Goal: Task Accomplishment & Management: Complete application form

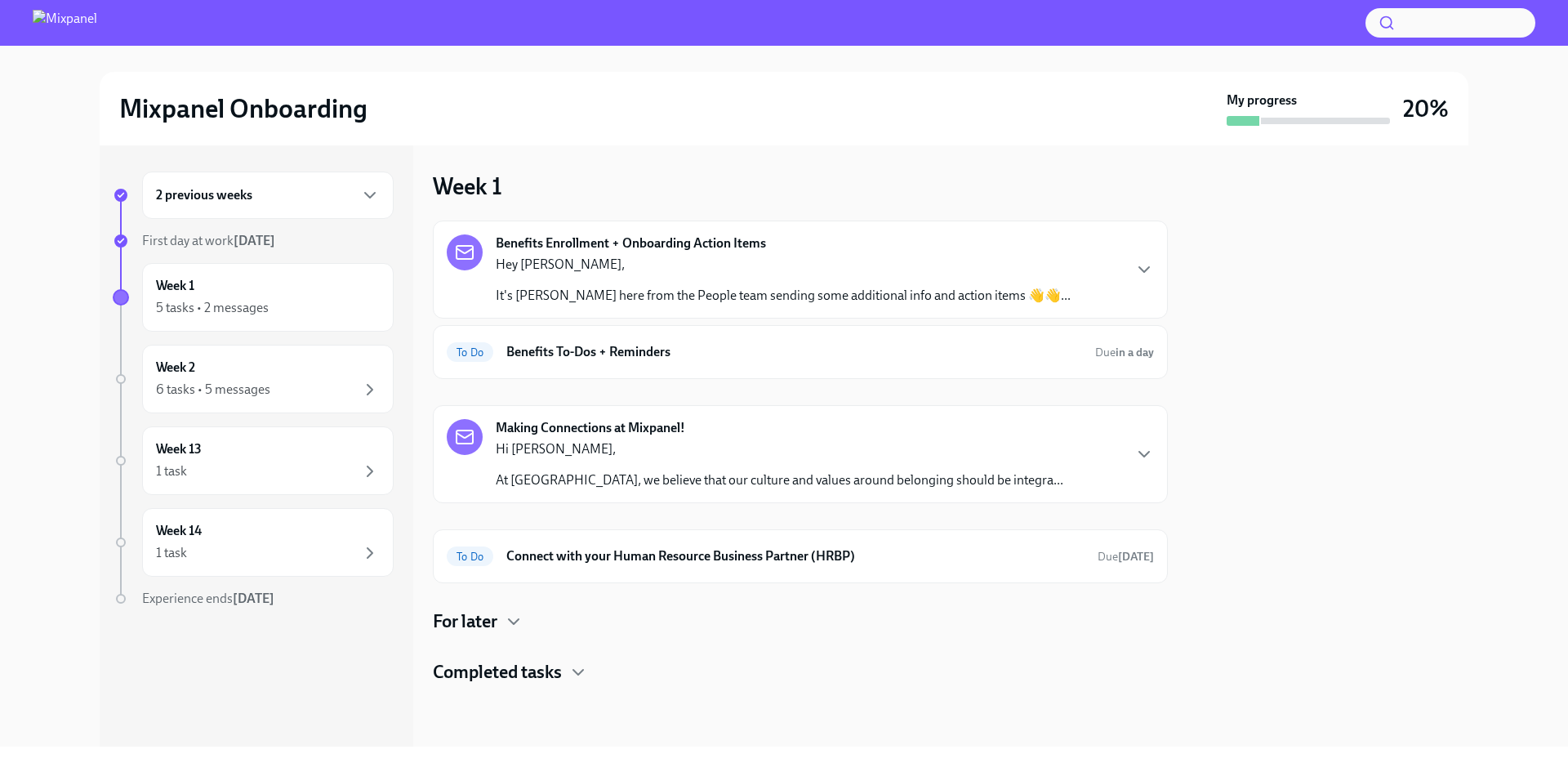
click at [975, 256] on p "Hey [PERSON_NAME]," at bounding box center [784, 264] width 575 height 18
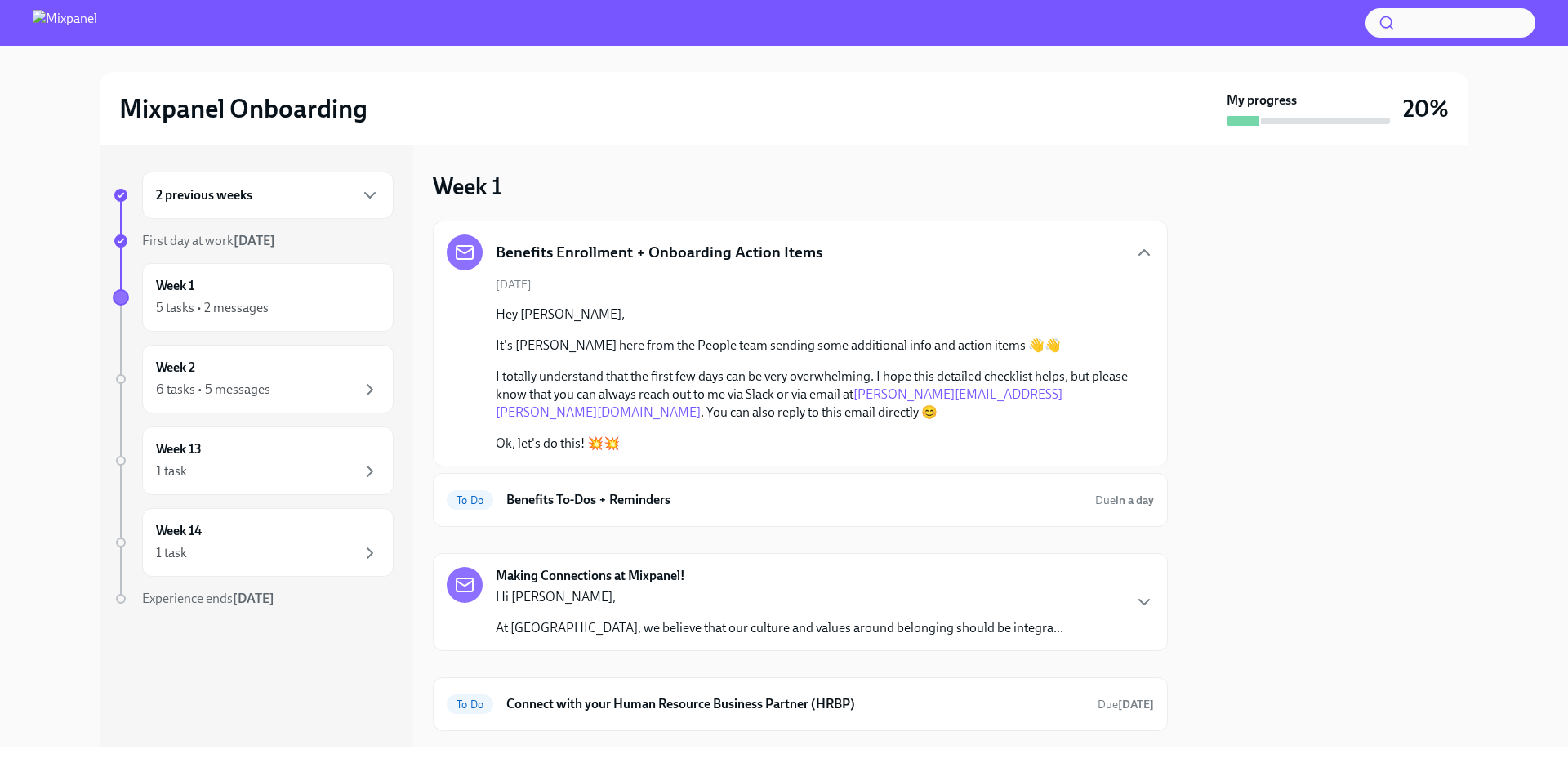
click at [1104, 258] on div "Benefits Enrollment + Onboarding Action Items" at bounding box center [800, 252] width 707 height 36
click at [1139, 255] on icon "button" at bounding box center [1144, 252] width 10 height 5
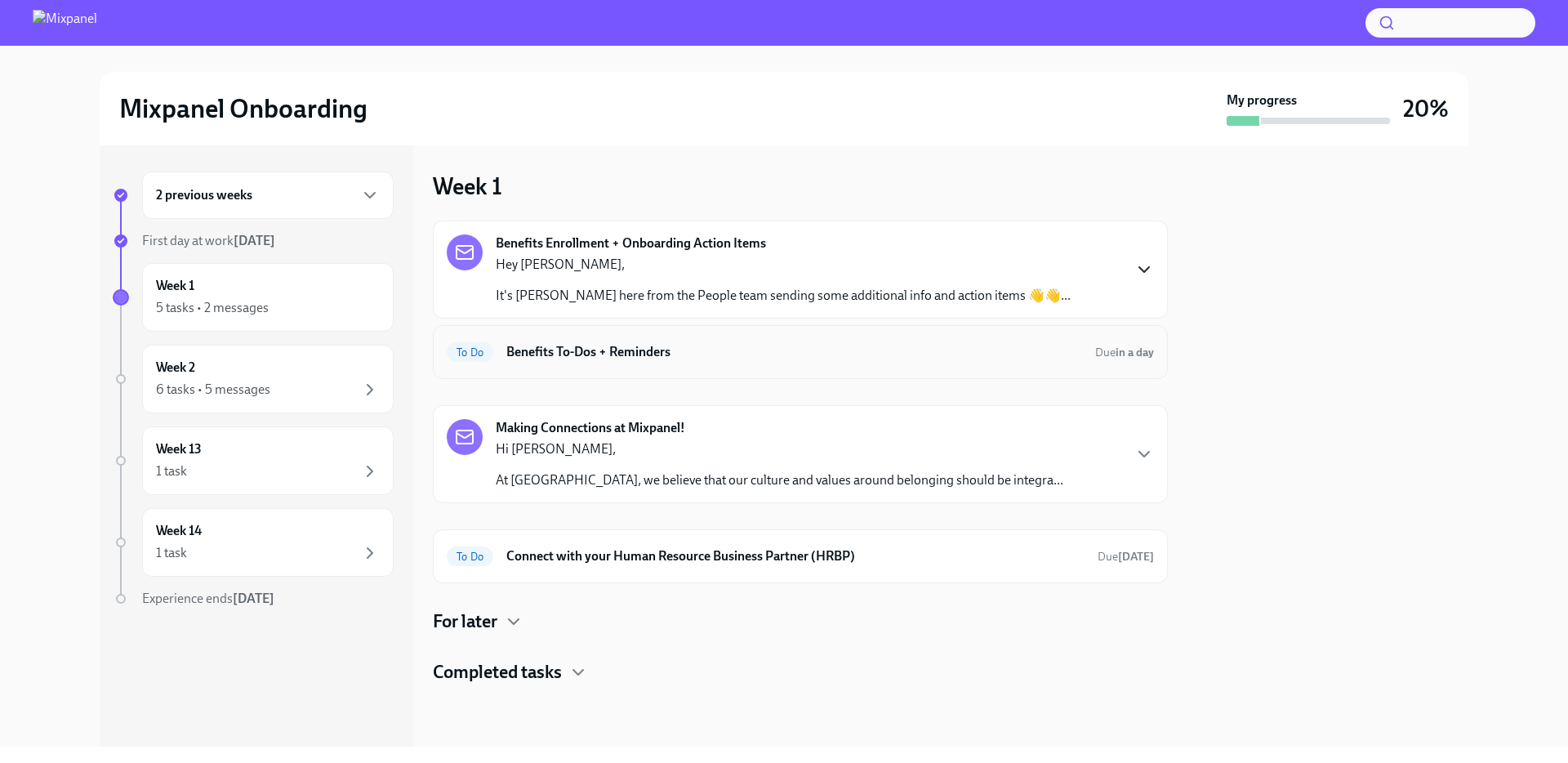
click at [989, 364] on div "To Do Benefits To-Dos + Reminders Due in a day" at bounding box center [800, 352] width 707 height 26
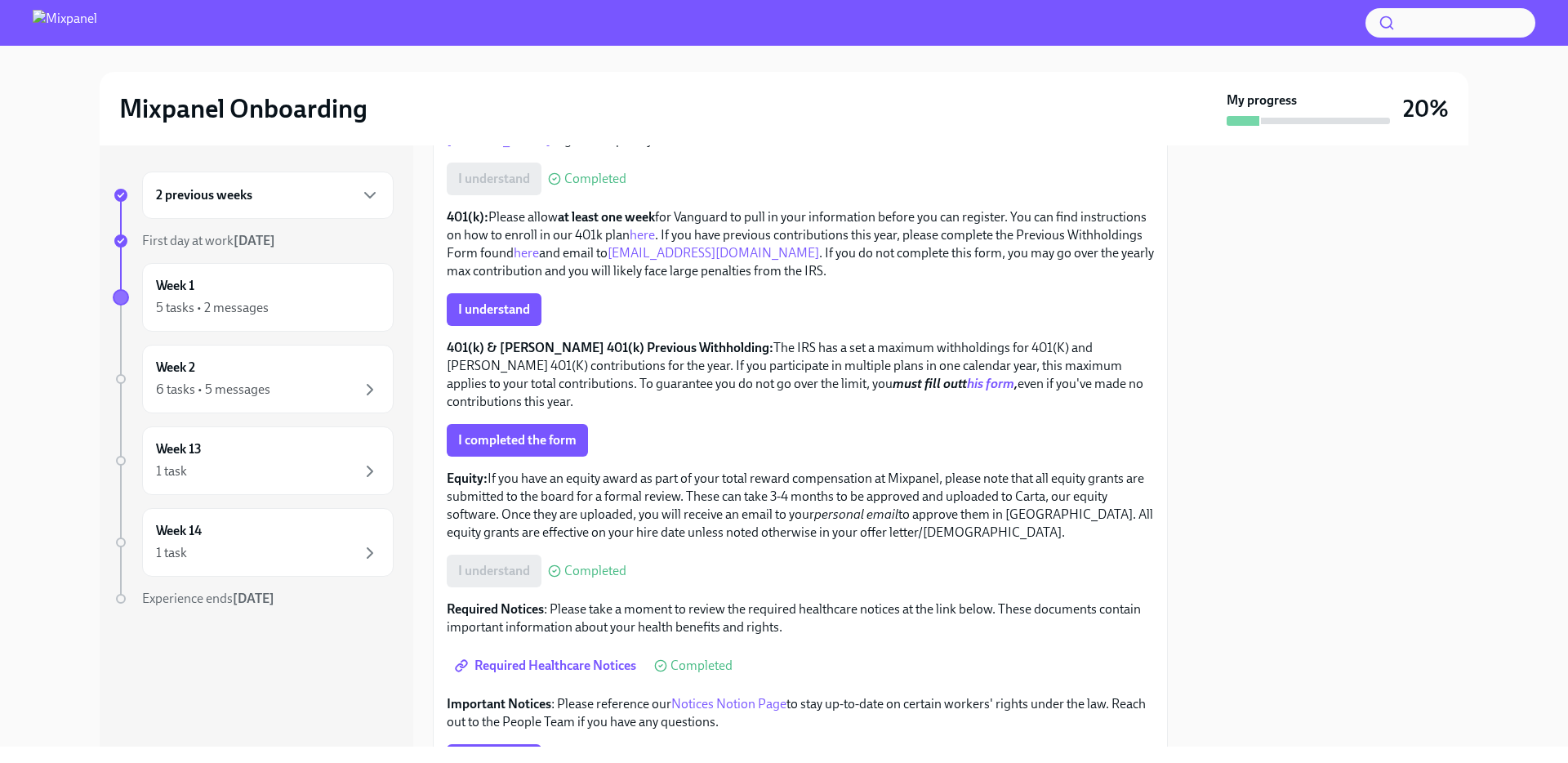
scroll to position [775, 0]
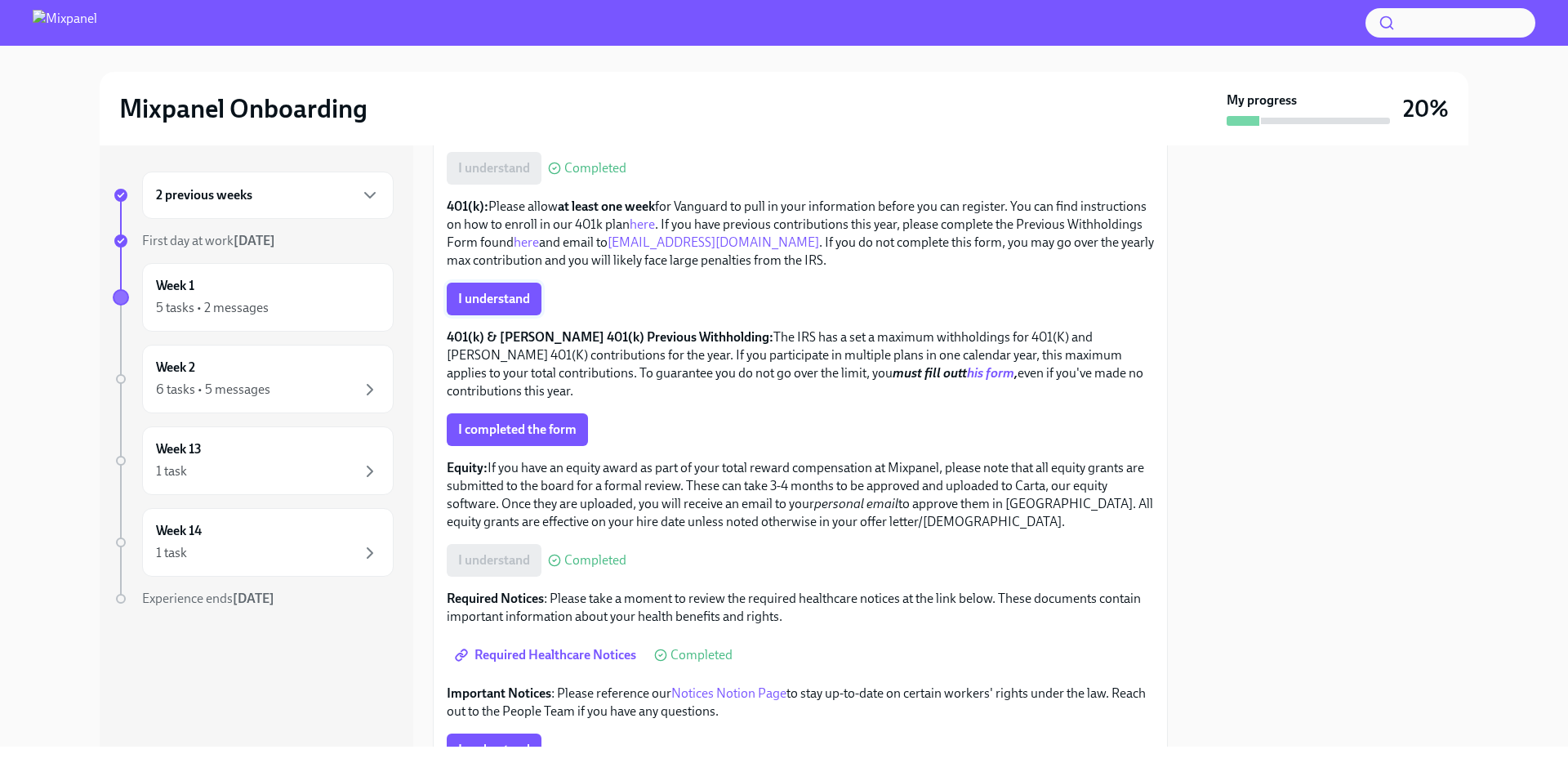
click at [476, 309] on button "I understand" at bounding box center [494, 299] width 95 height 33
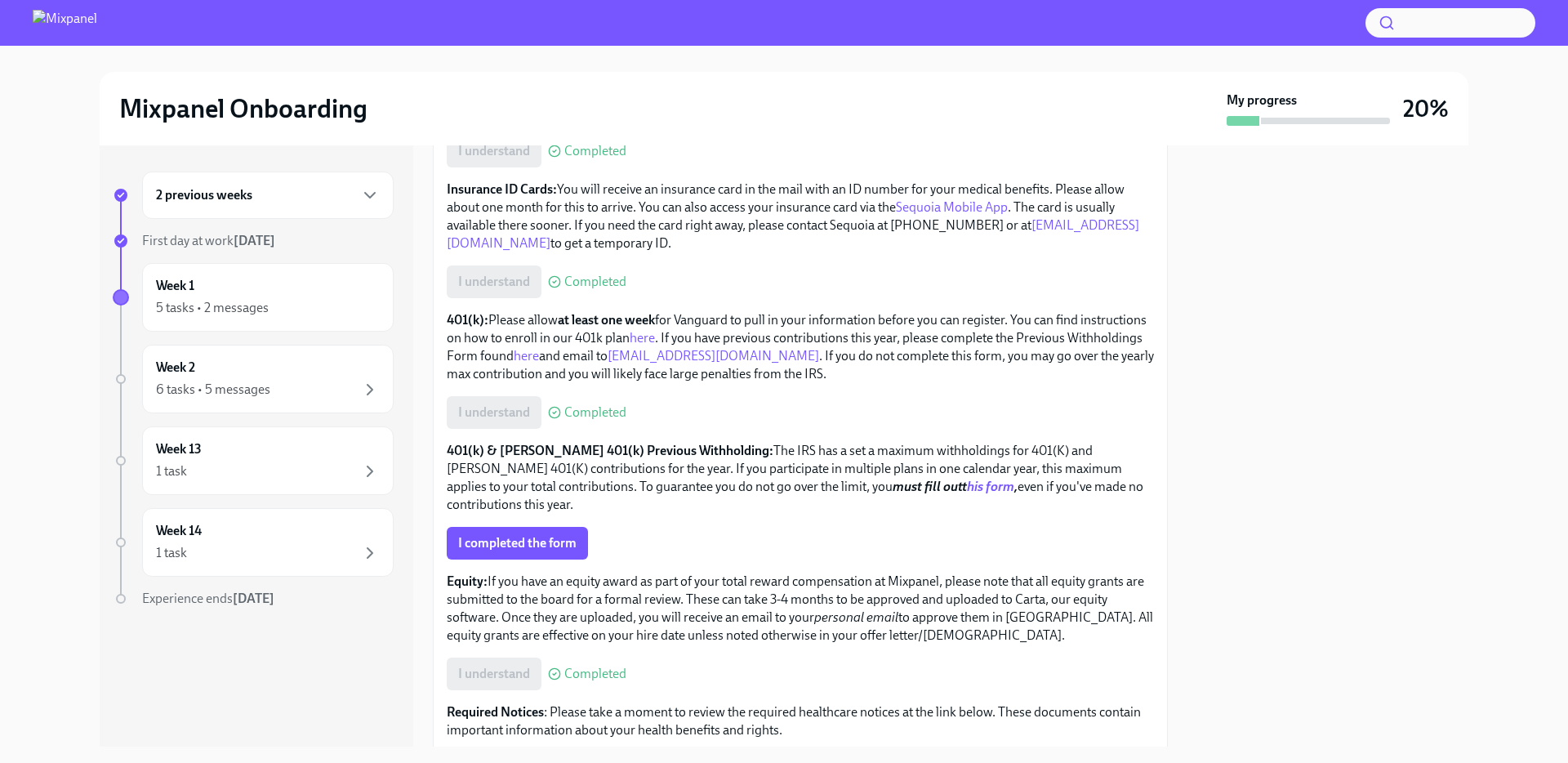
scroll to position [890, 0]
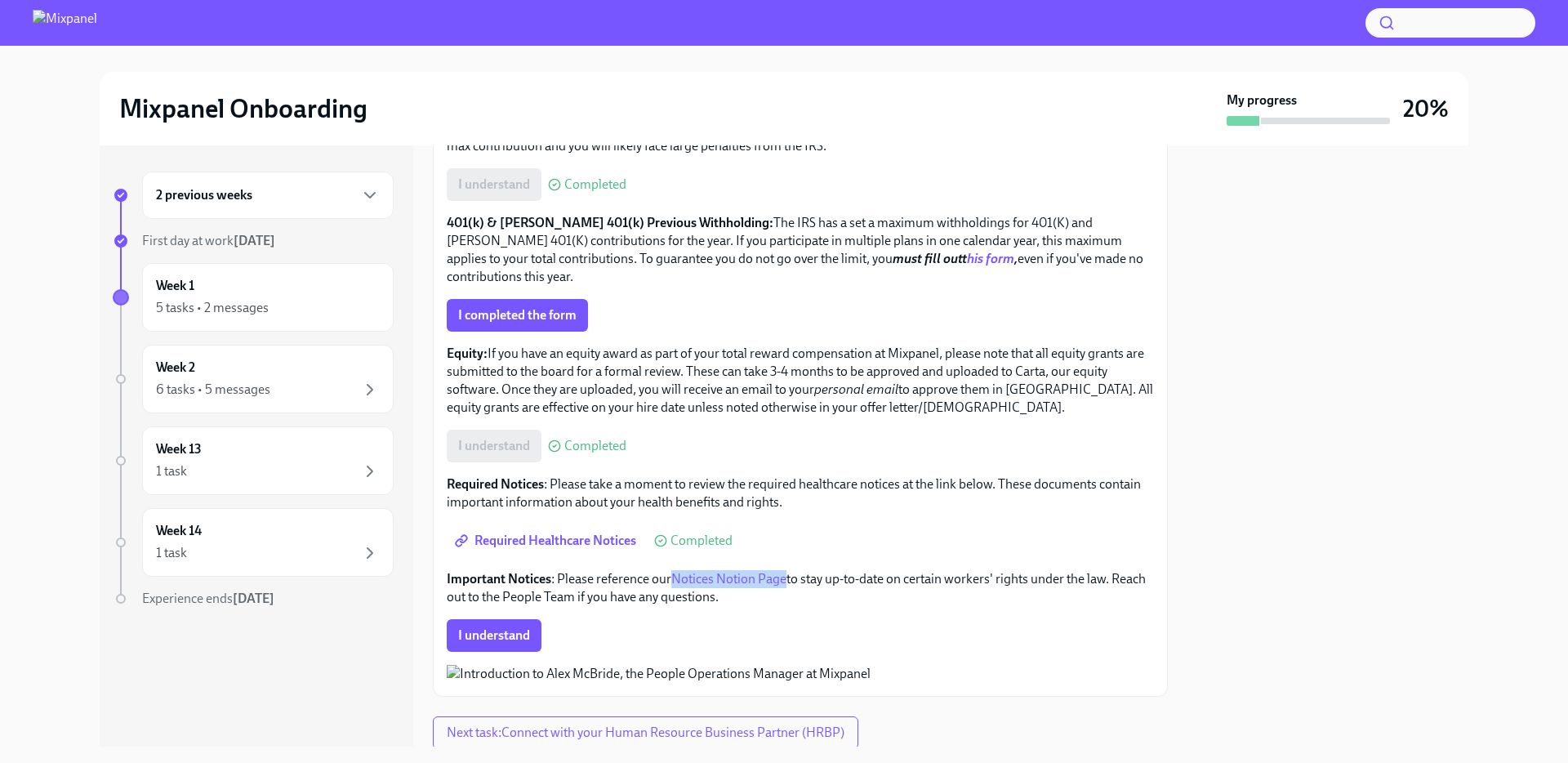
click at [512, 630] on span "I understand" at bounding box center [493, 636] width 72 height 17
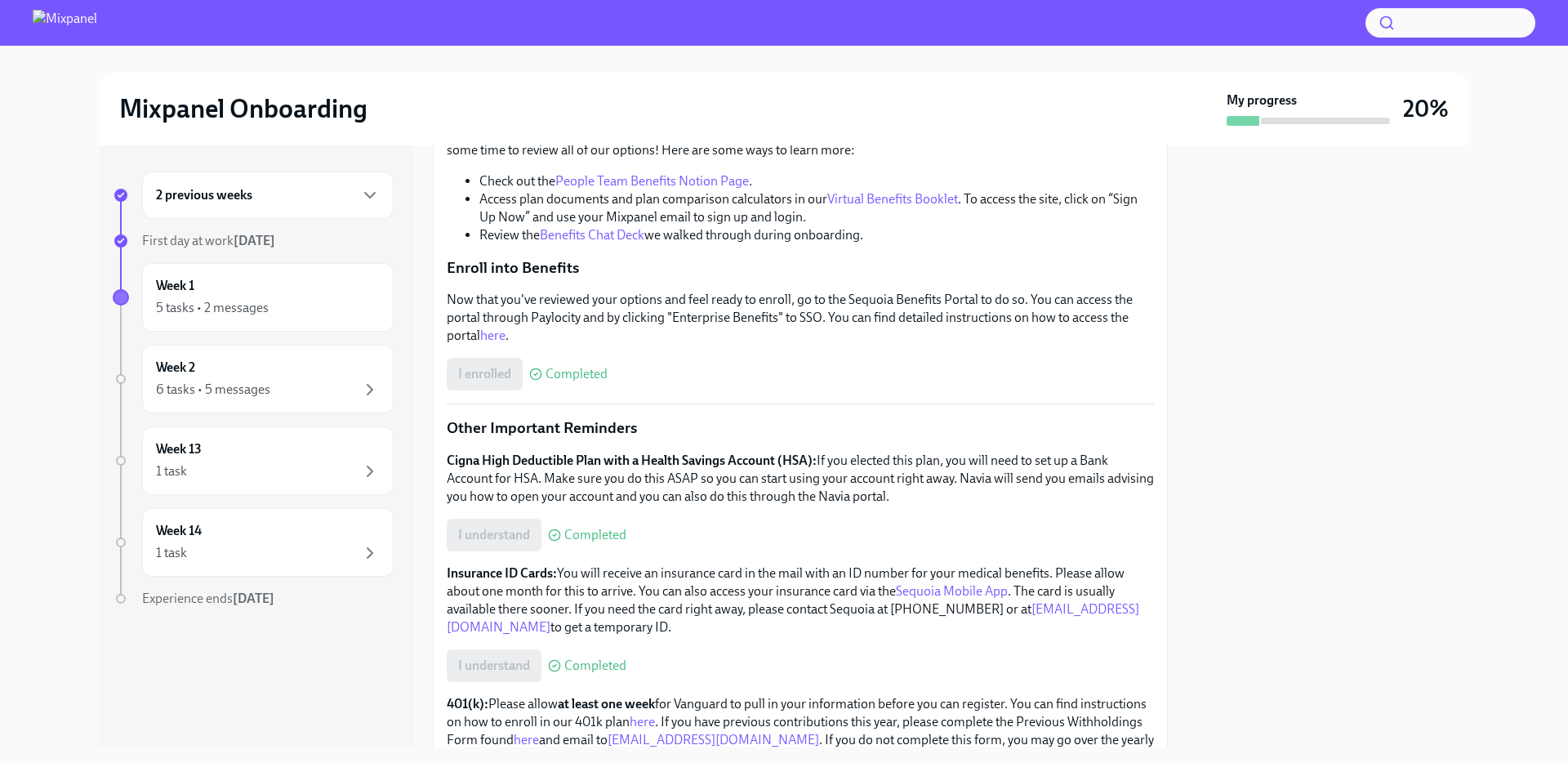
scroll to position [776, 0]
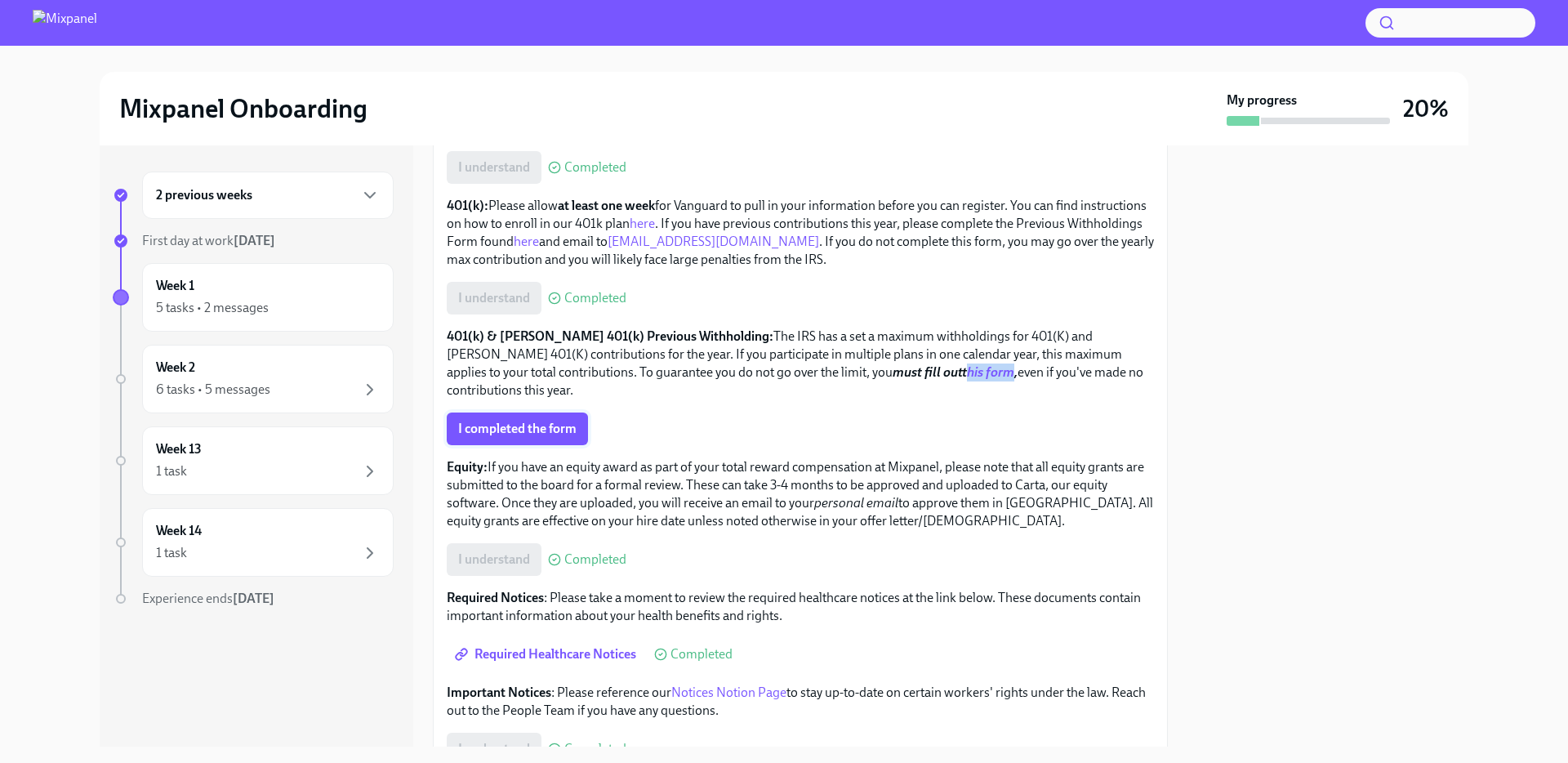
click at [515, 433] on span "I completed the form" at bounding box center [516, 429] width 118 height 17
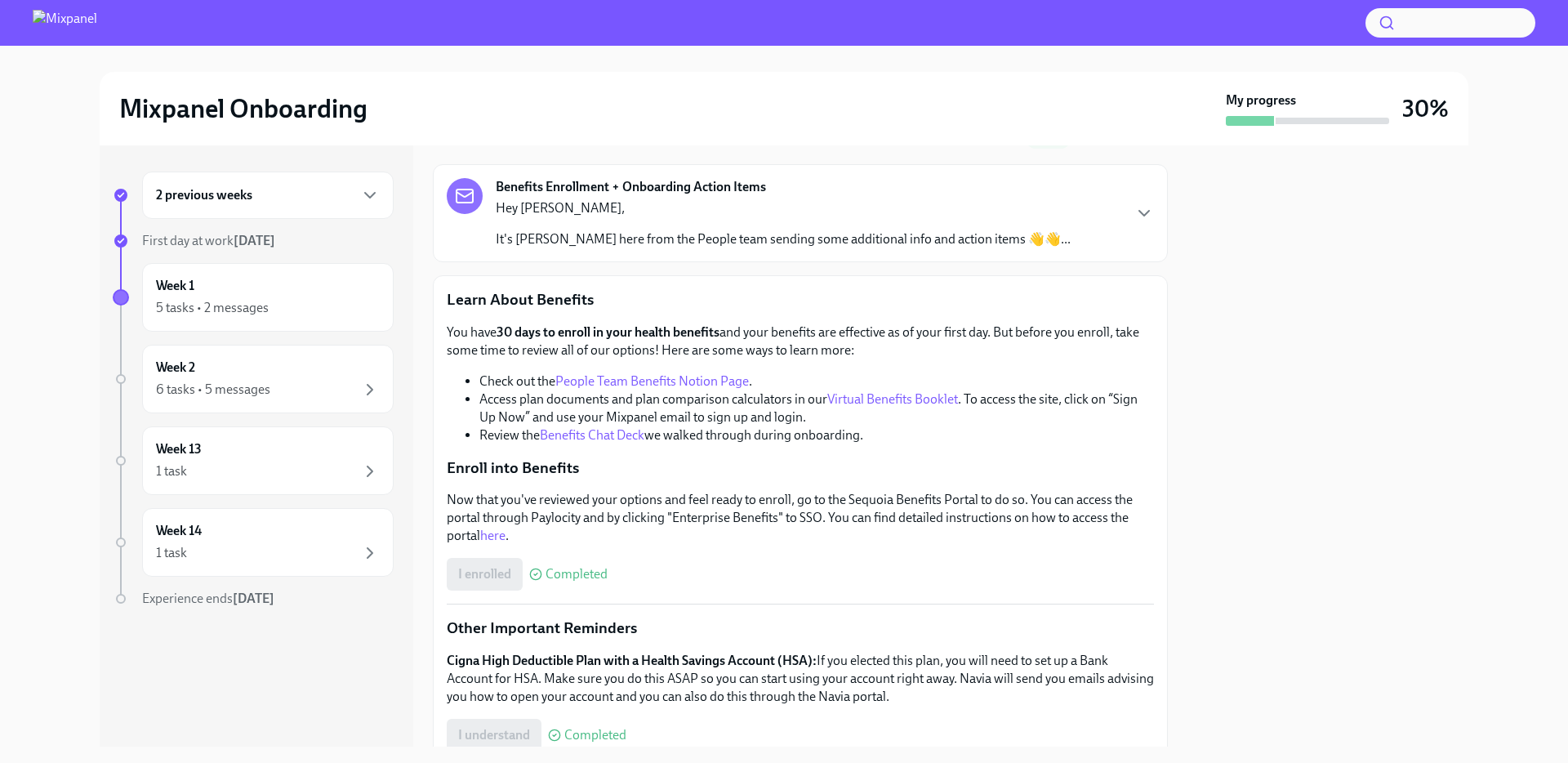
scroll to position [0, 0]
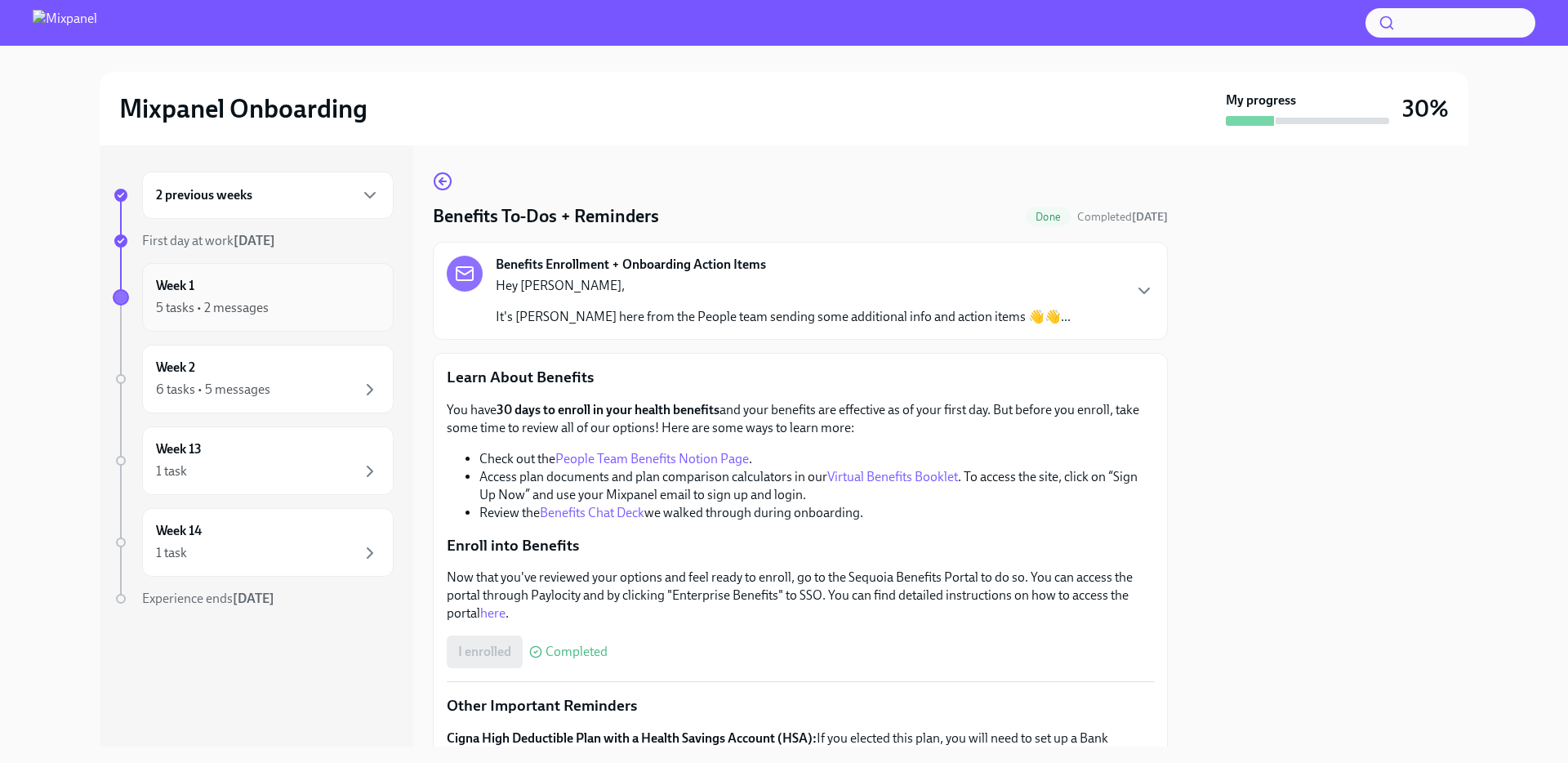
click at [328, 296] on div "Week 1 5 tasks • 2 messages" at bounding box center [268, 298] width 223 height 41
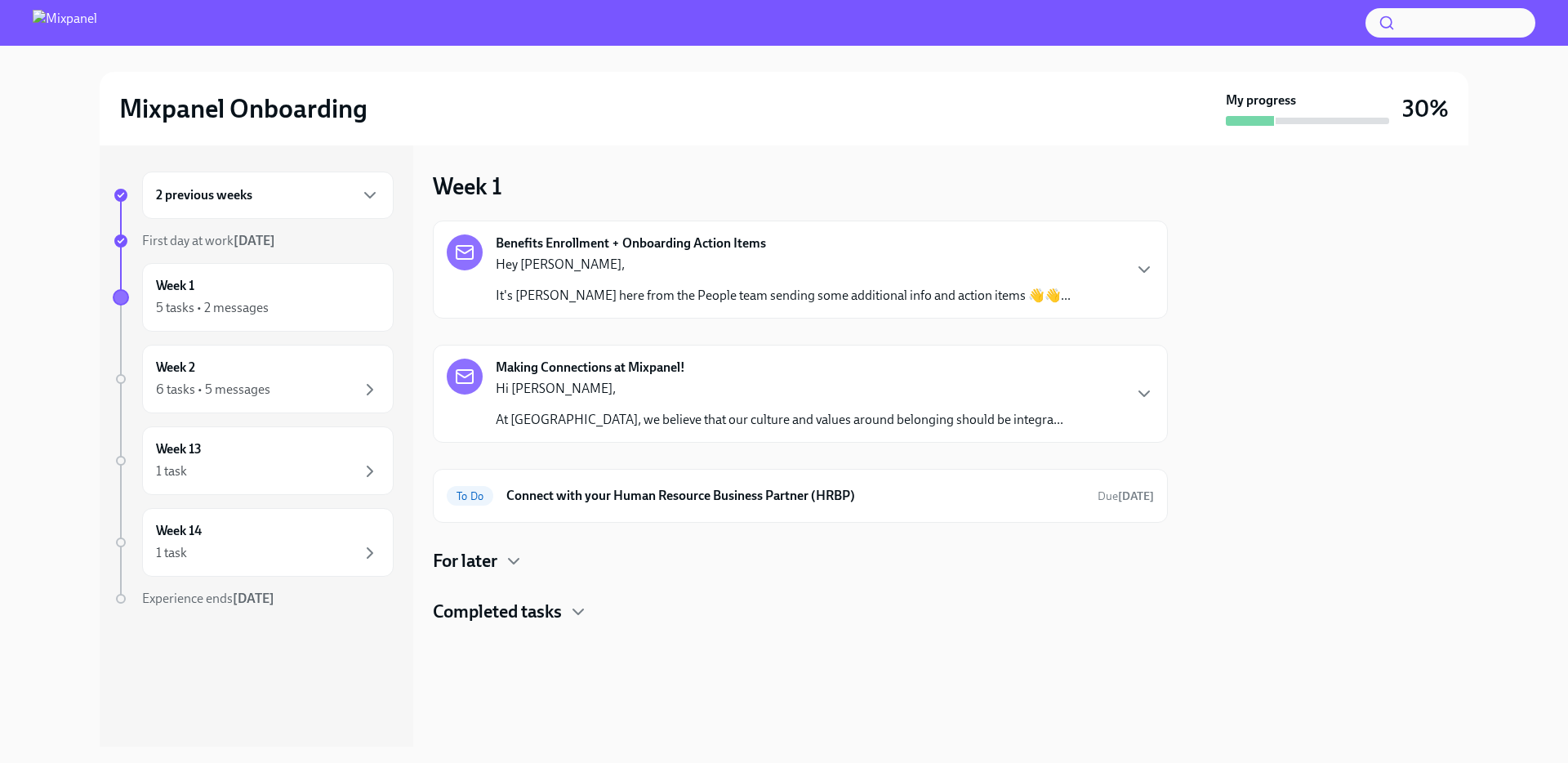
click at [998, 384] on div "Making Connections at Mixpanel! Hi [PERSON_NAME], At [GEOGRAPHIC_DATA], we beli…" at bounding box center [800, 393] width 707 height 70
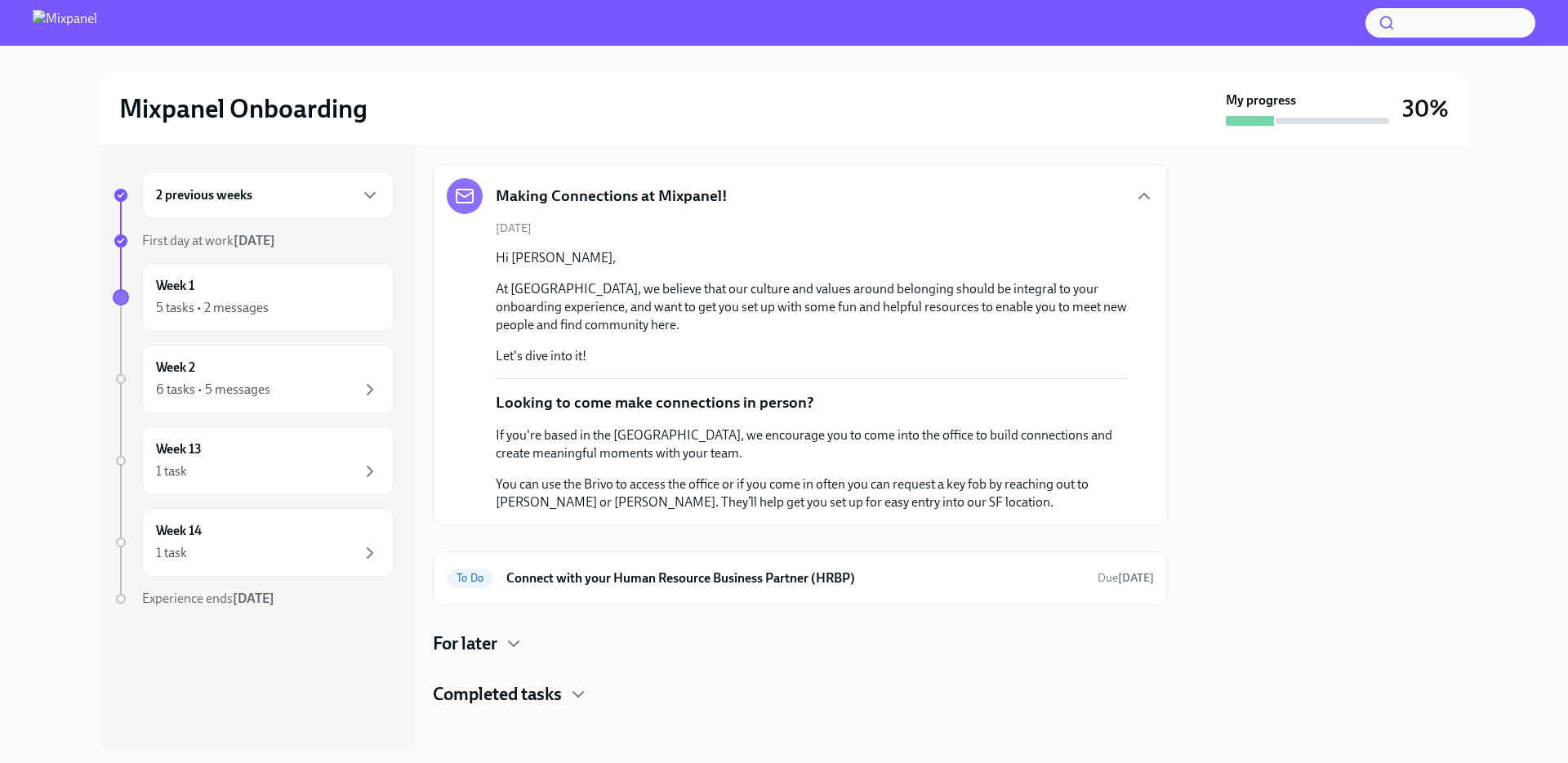
scroll to position [166, 0]
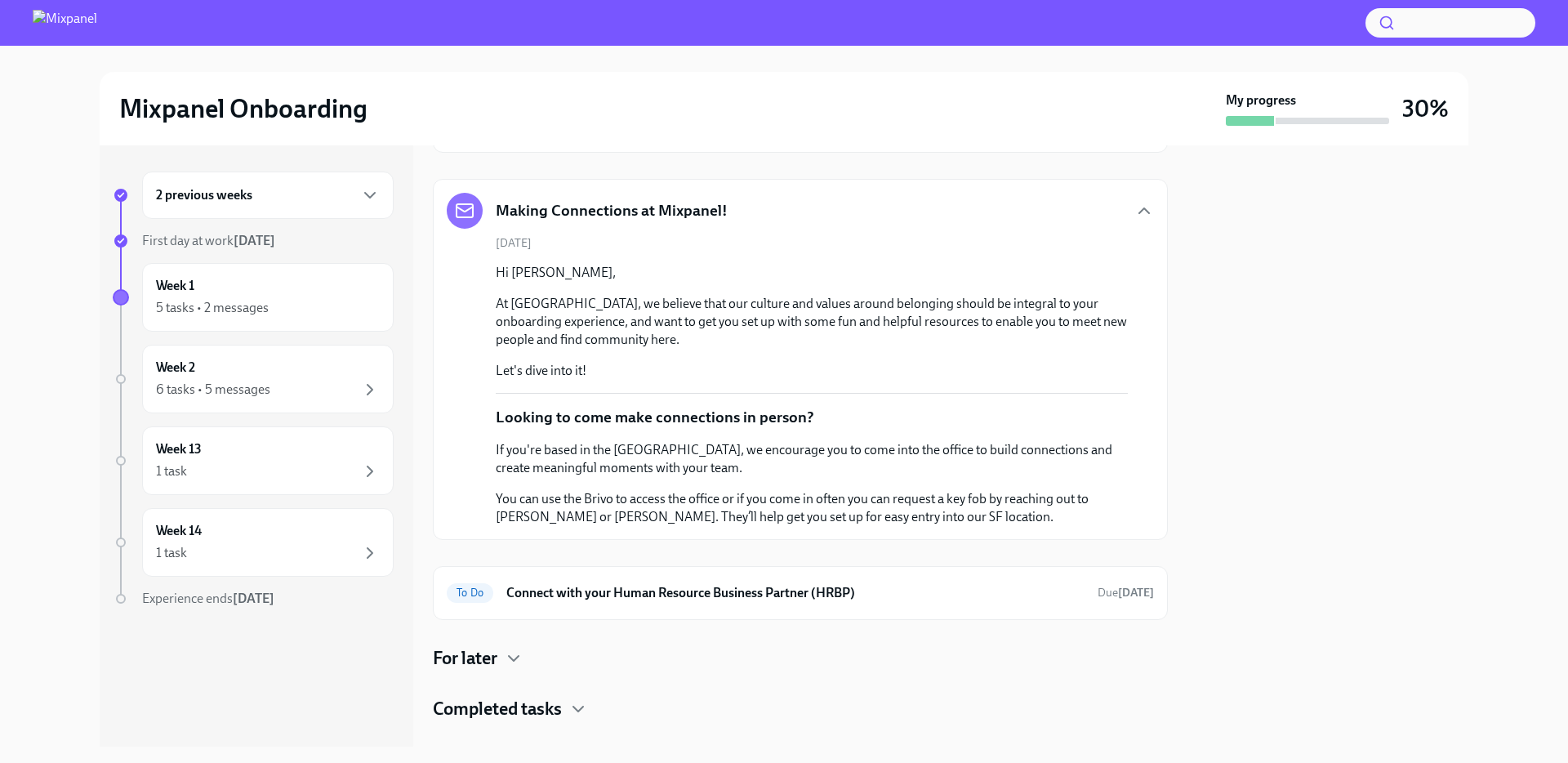
click at [1119, 215] on div "Making Connections at Mixpanel!" at bounding box center [800, 210] width 707 height 36
click at [1134, 210] on icon "button" at bounding box center [1144, 210] width 20 height 20
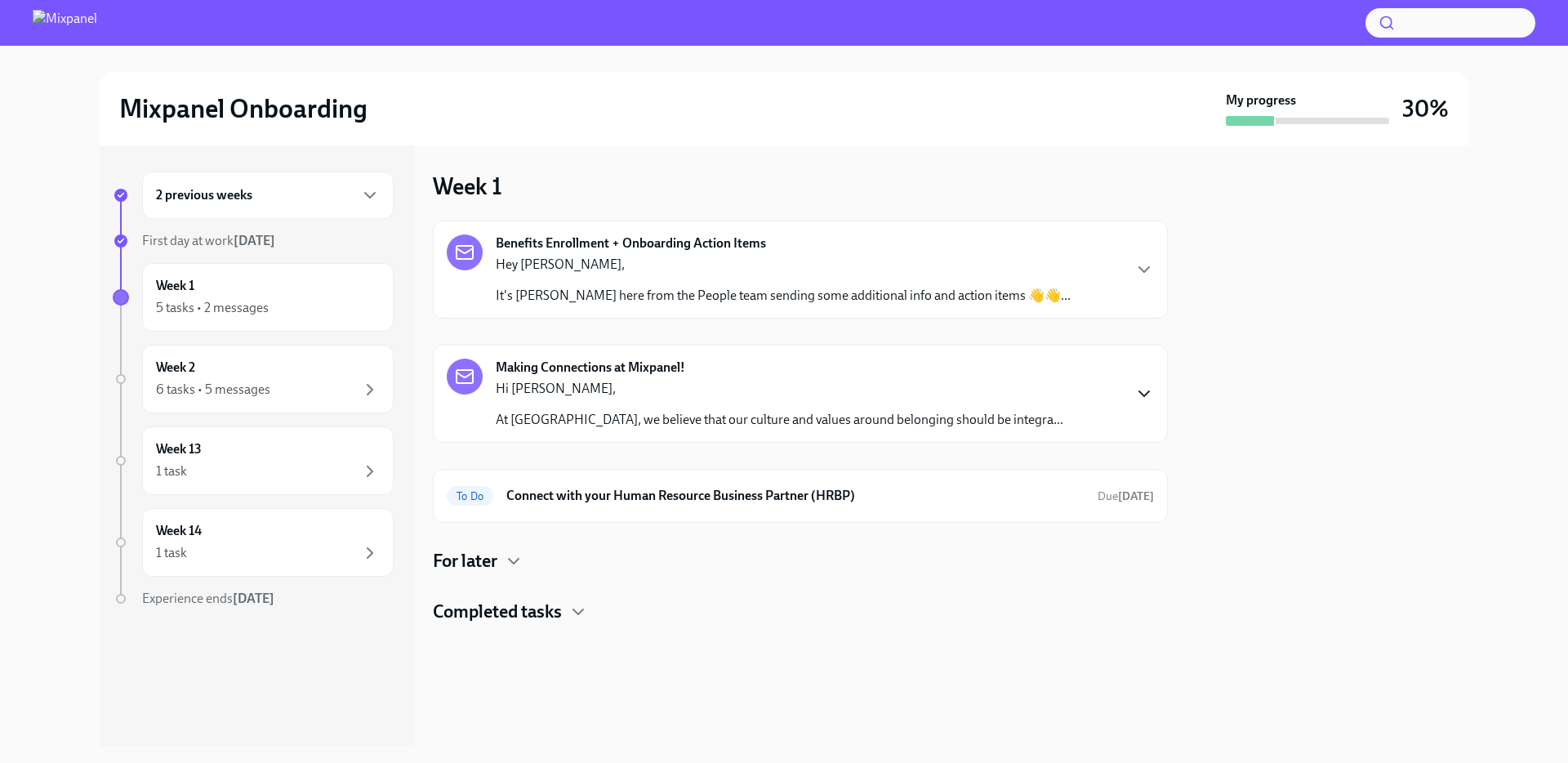
scroll to position [0, 0]
click at [1144, 271] on icon "button" at bounding box center [1144, 269] width 10 height 5
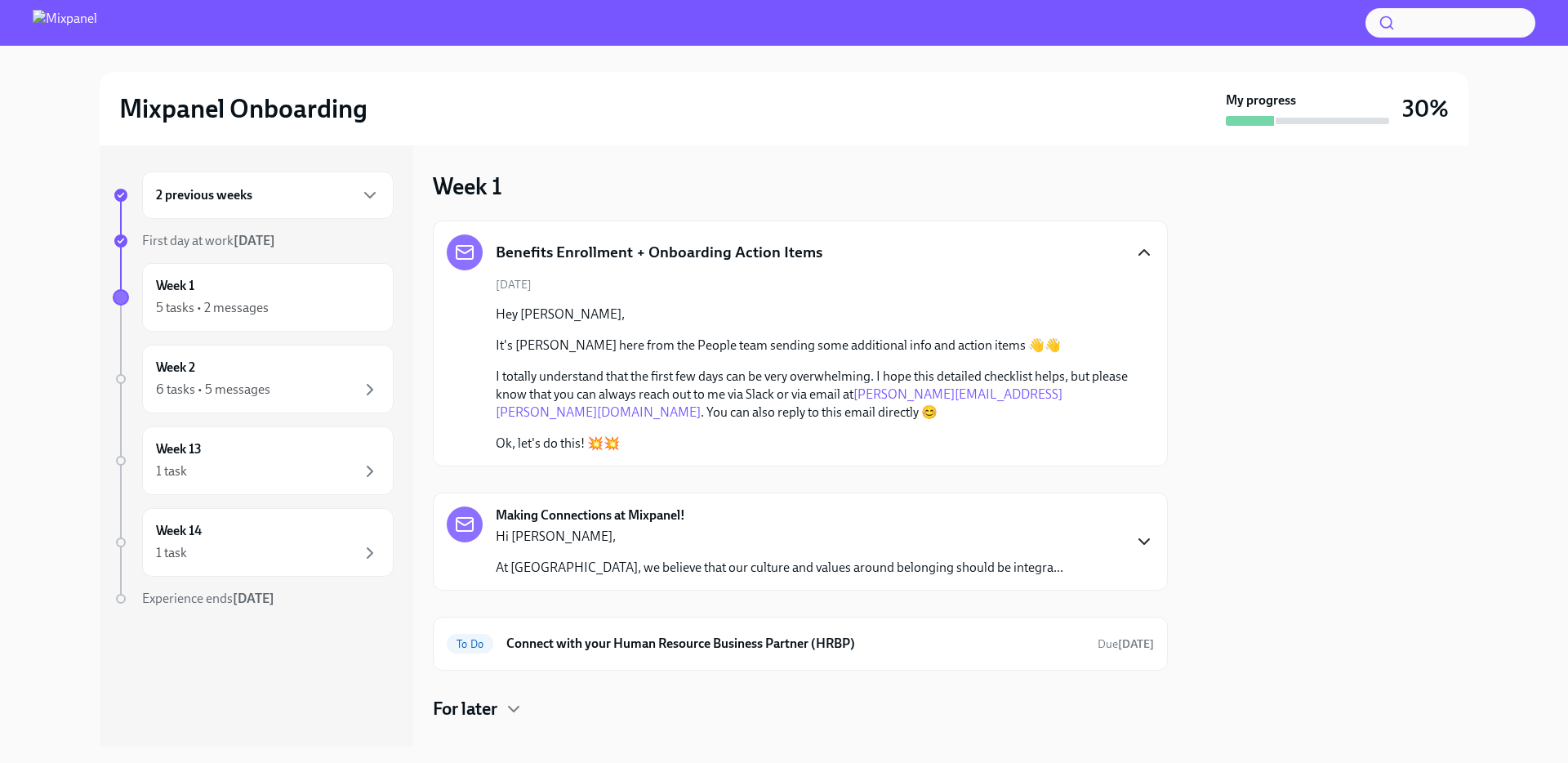
click at [1134, 264] on div "Benefits Enrollment + Onboarding Action Items" at bounding box center [800, 252] width 707 height 36
click at [1134, 257] on icon "button" at bounding box center [1144, 252] width 20 height 20
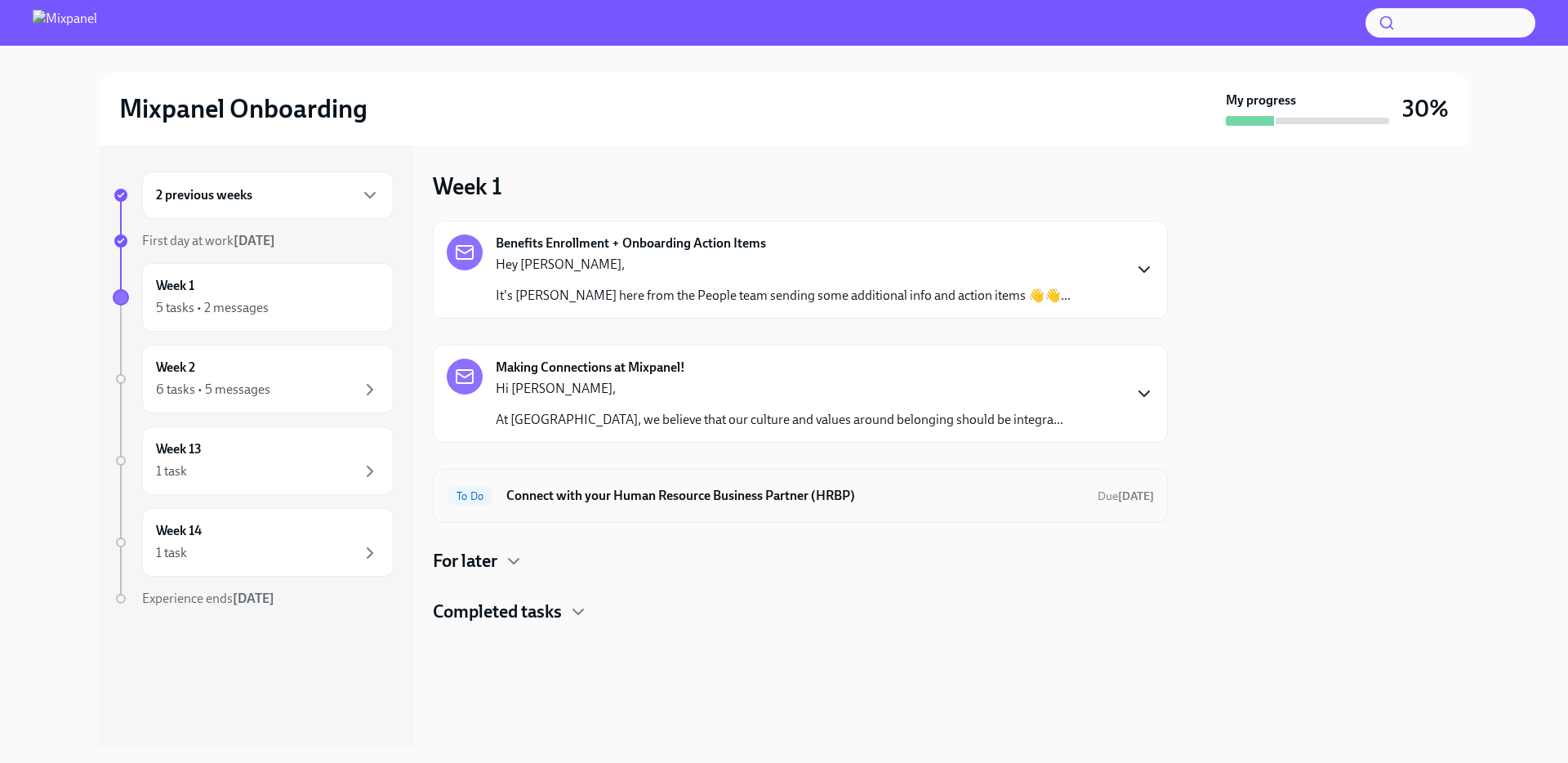
click at [931, 494] on h6 "Connect with your Human Resource Business Partner (HRBP)" at bounding box center [795, 495] width 578 height 18
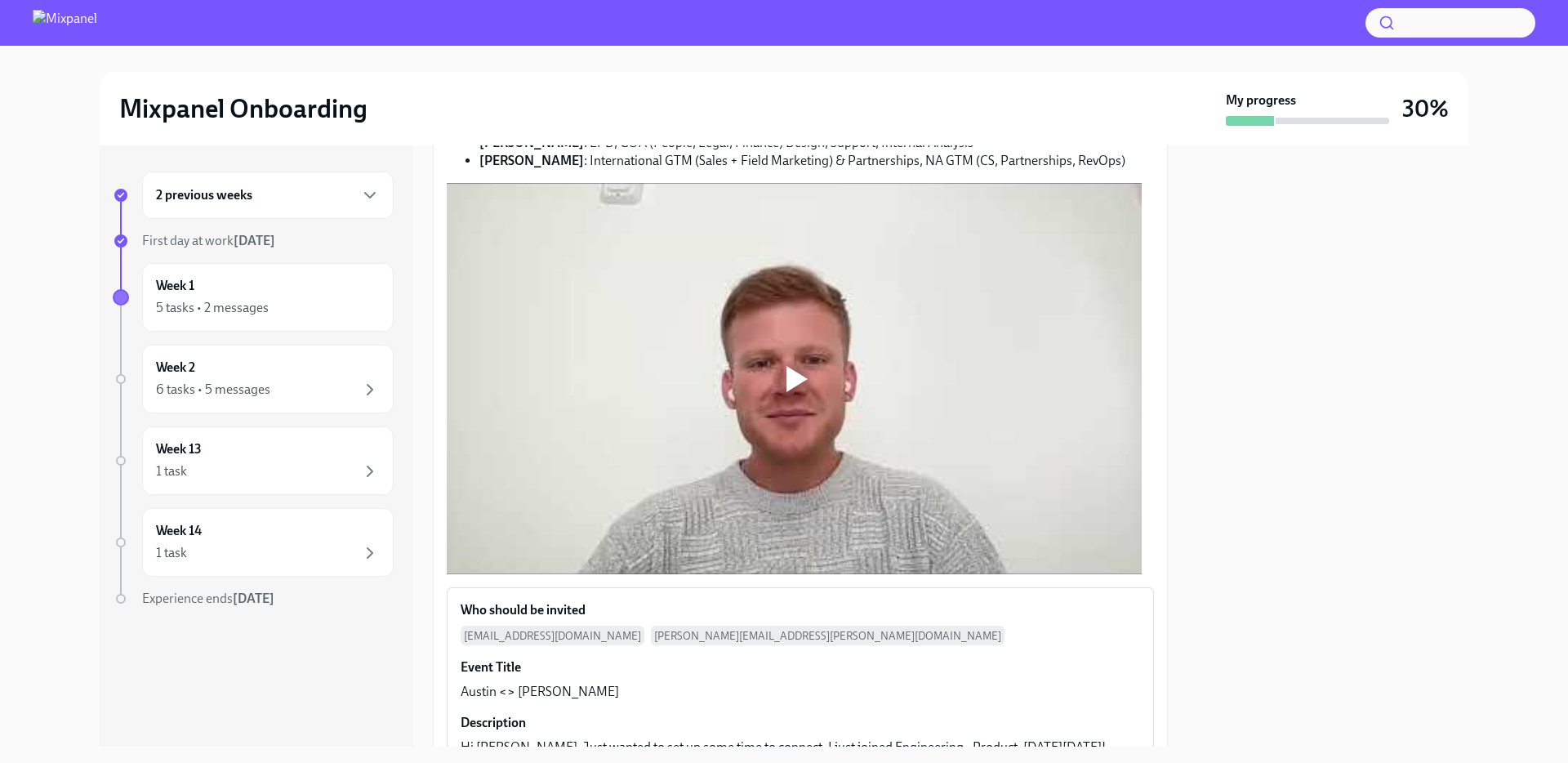
scroll to position [477, 0]
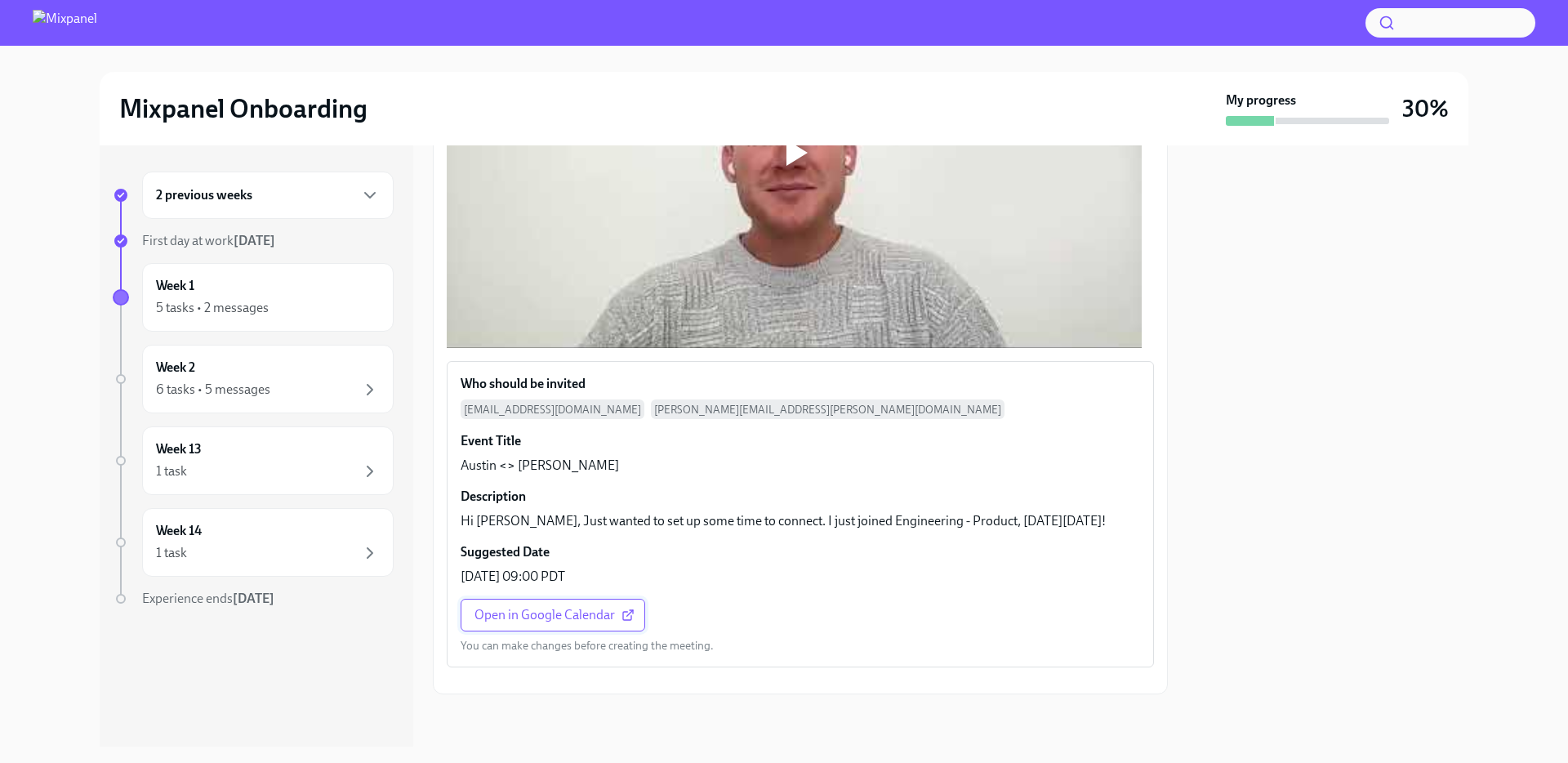
click at [580, 607] on span "Open in Google Calendar" at bounding box center [553, 615] width 157 height 17
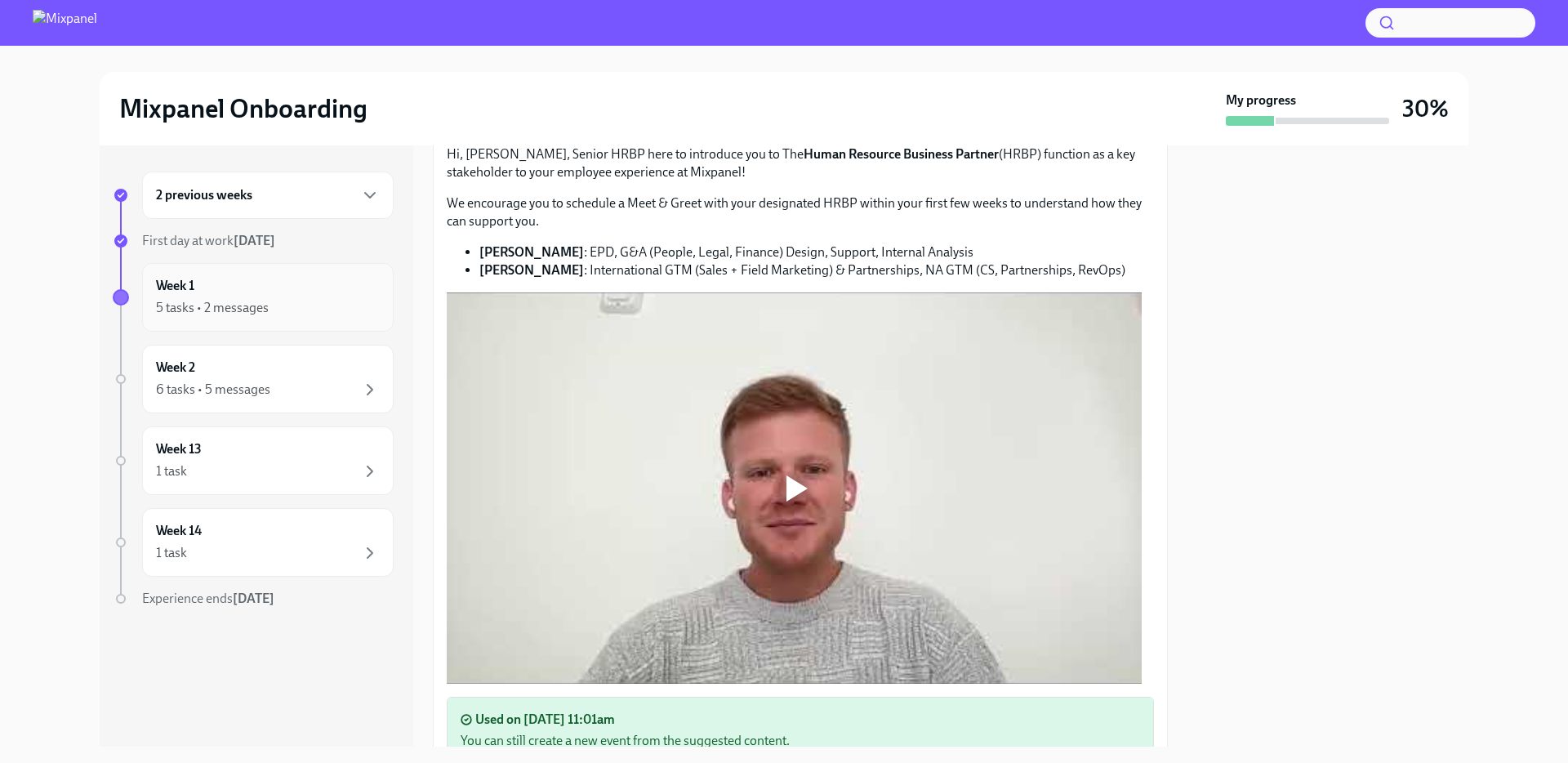
scroll to position [0, 0]
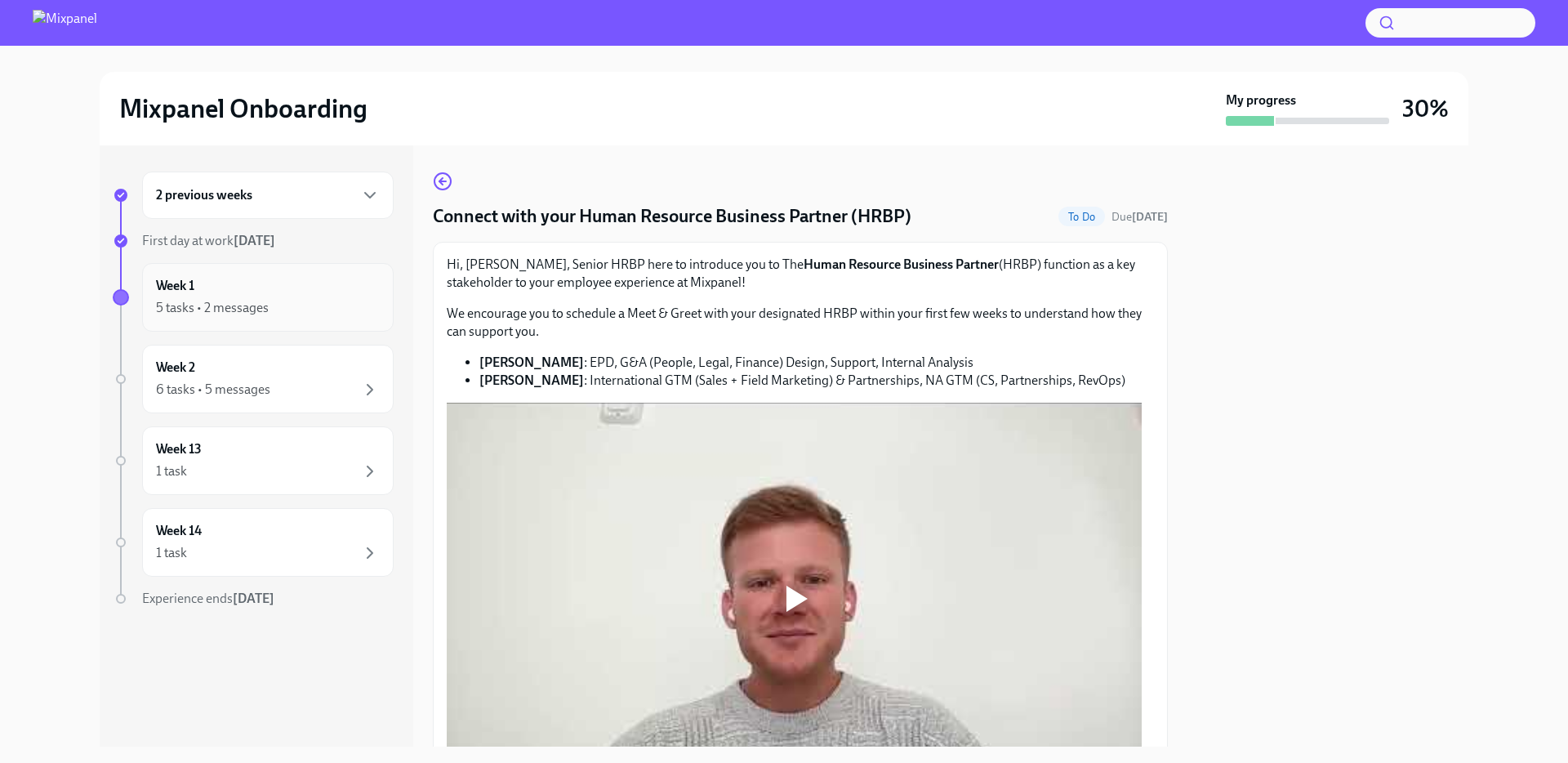
click at [249, 289] on div "Week 1 5 tasks • 2 messages" at bounding box center [268, 298] width 223 height 41
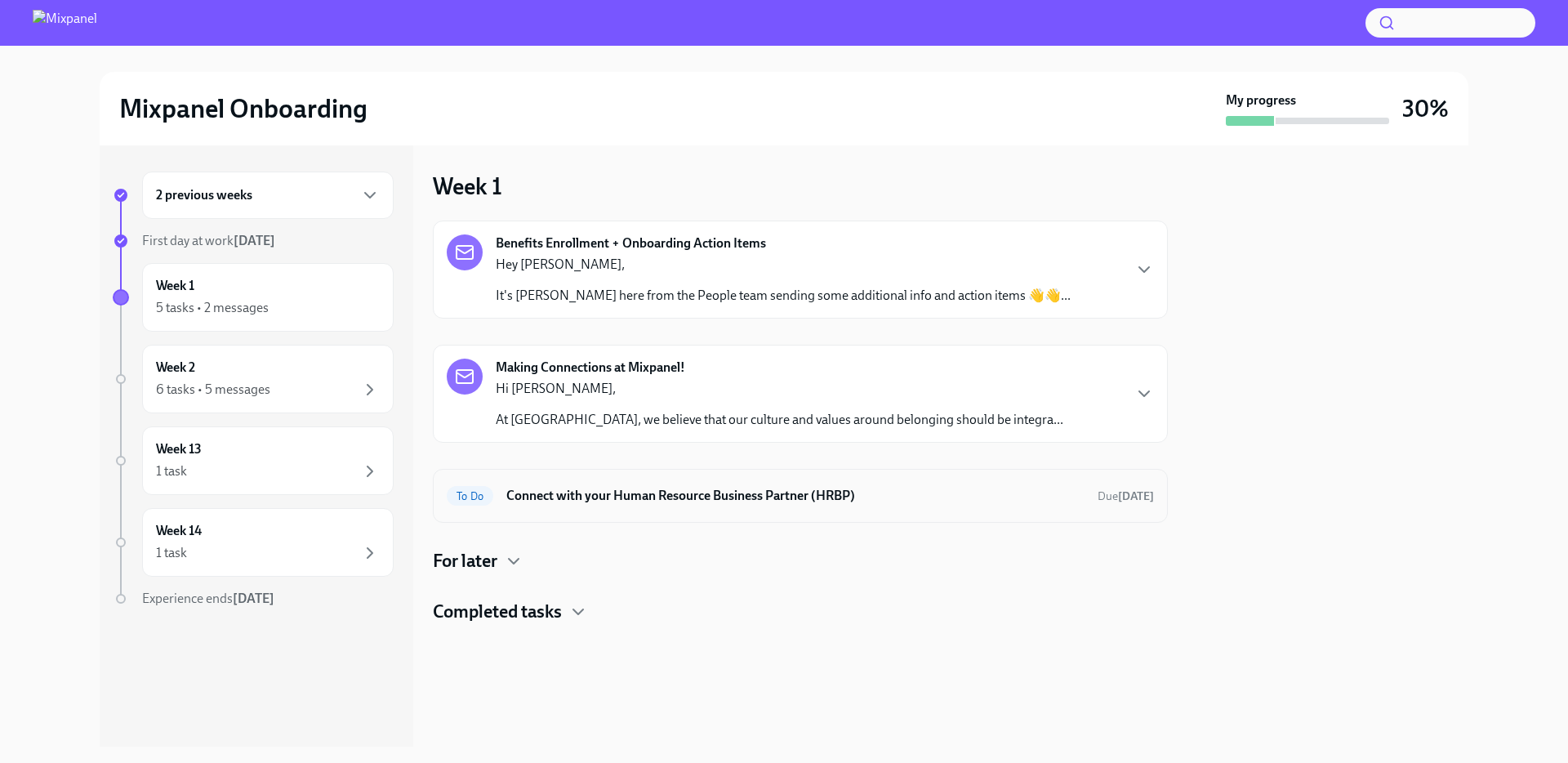
click at [923, 479] on div "To Do Connect with your Human Resource Business Partner (HRBP) Due [DATE]" at bounding box center [800, 496] width 735 height 54
click at [744, 491] on h6 "Connect with your Human Resource Business Partner (HRBP)" at bounding box center [795, 495] width 578 height 18
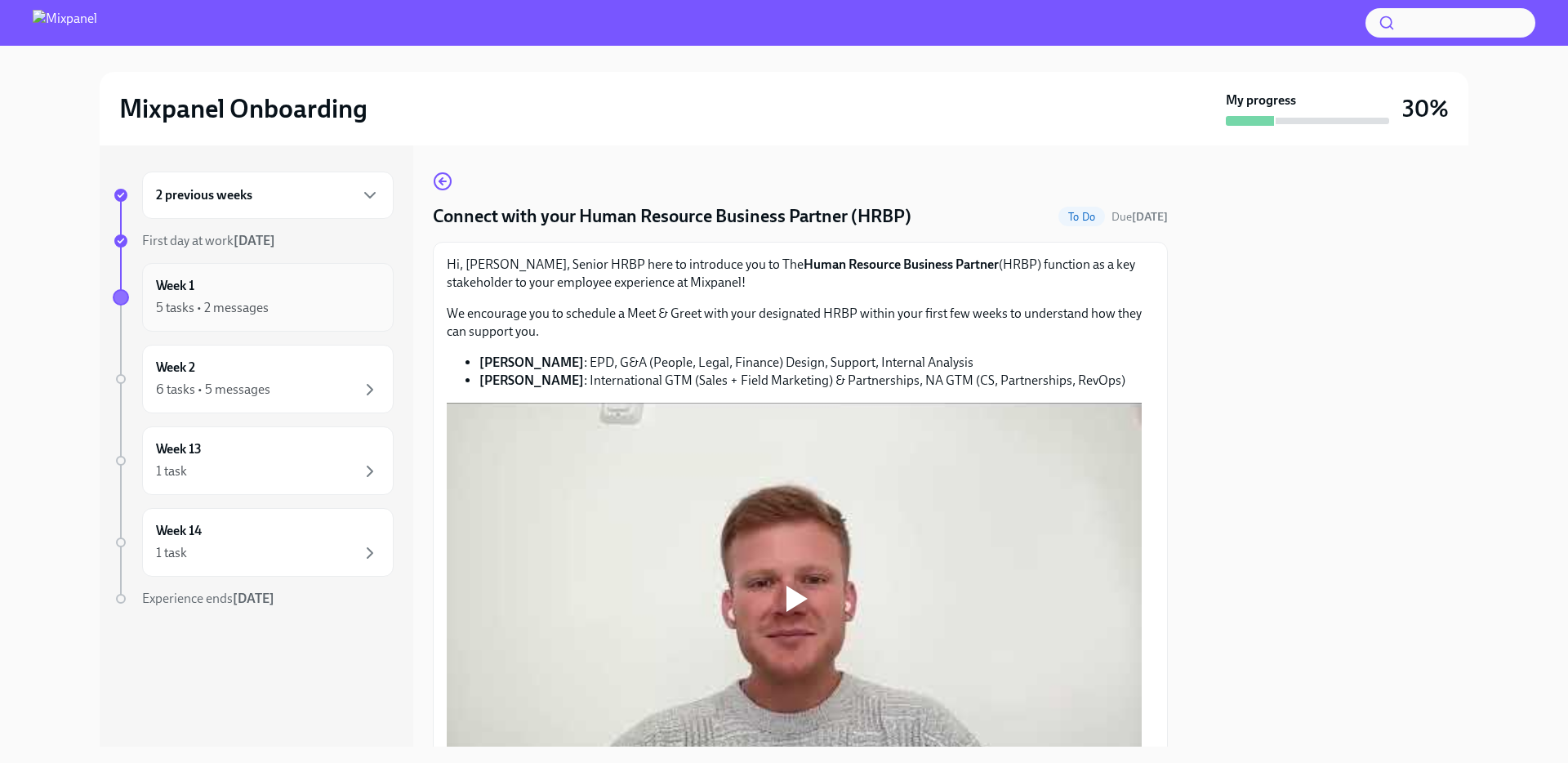
click at [286, 301] on div "5 tasks • 2 messages" at bounding box center [268, 307] width 223 height 20
